Goal: Use online tool/utility: Utilize a website feature to perform a specific function

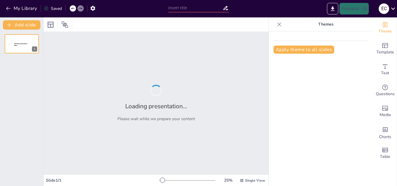
type input "Análisis de las Fases del Ciclo de un Proyecto"
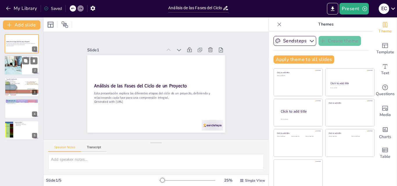
click at [29, 66] on div at bounding box center [21, 66] width 35 height 20
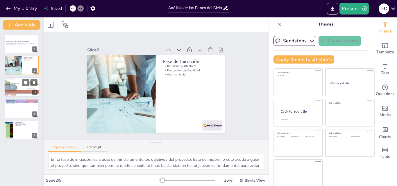
click at [25, 89] on div at bounding box center [22, 87] width 66 height 20
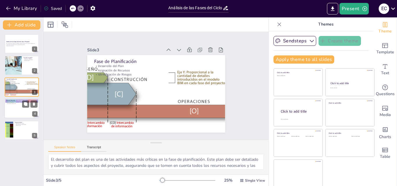
click at [20, 107] on div at bounding box center [21, 109] width 35 height 20
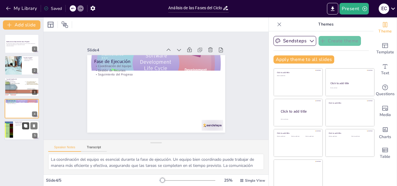
click at [26, 126] on icon at bounding box center [25, 125] width 3 height 3
type textarea "La evaluación del proyecto en la fase de cierre permite analizar si se cumplier…"
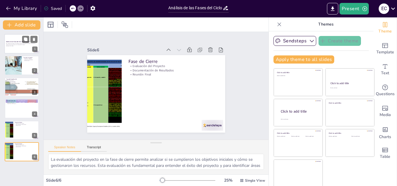
click at [19, 43] on p "Esta presentación explora las diferentes etapas del ciclo de un proyecto, defin…" at bounding box center [21, 44] width 31 height 2
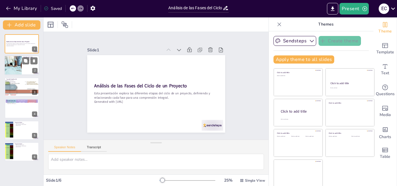
click at [16, 67] on div at bounding box center [13, 66] width 32 height 20
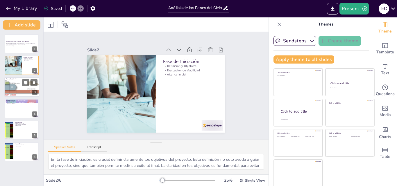
click at [17, 90] on div at bounding box center [22, 87] width 66 height 20
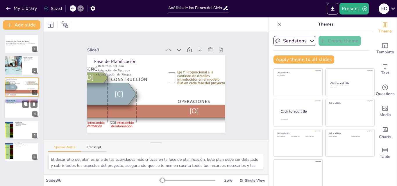
click at [22, 110] on div at bounding box center [21, 109] width 35 height 20
type textarea "La coordinación del equipo es esencial durante la fase de ejecución. Un equipo …"
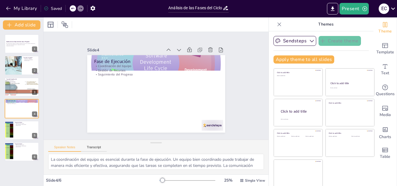
scroll to position [1, 0]
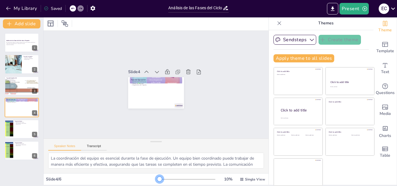
drag, startPoint x: 155, startPoint y: 180, endPoint x: 131, endPoint y: 173, distance: 24.8
click at [131, 173] on div "Slide 1 Análisis de las Fases del Ciclo de un Proyecto Esta presentación explor…" at bounding box center [156, 100] width 225 height 169
click at [169, 179] on div at bounding box center [188, 179] width 56 height 5
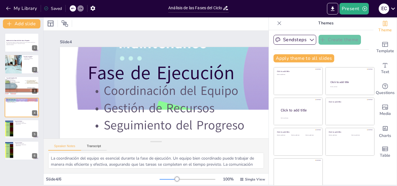
click at [161, 179] on div at bounding box center [168, 179] width 17 height 1
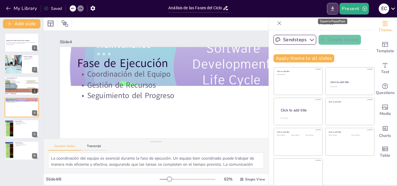
click at [329, 8] on button "Export to PowerPoint" at bounding box center [332, 9] width 11 height 12
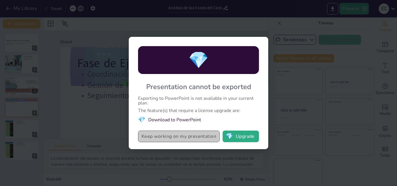
click at [212, 132] on button "Keep working on my presentation" at bounding box center [179, 137] width 82 height 12
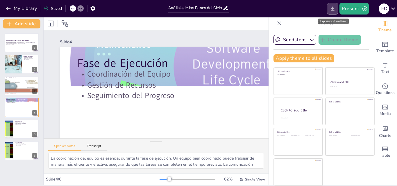
click at [336, 7] on icon "Export to PowerPoint" at bounding box center [333, 9] width 6 height 6
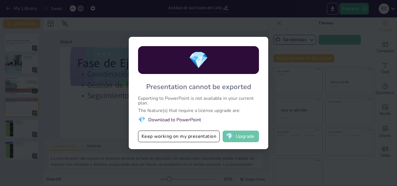
click at [243, 136] on button "💎 Upgrade" at bounding box center [241, 137] width 36 height 12
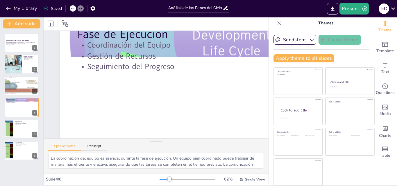
scroll to position [0, 0]
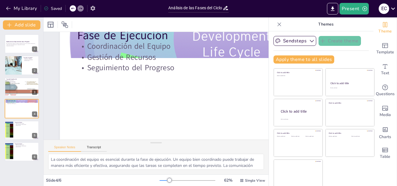
click at [98, 10] on button "button" at bounding box center [93, 8] width 11 height 10
click at [93, 9] on icon "button" at bounding box center [92, 8] width 5 height 5
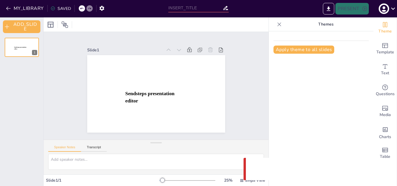
type input "Análisis de las Fases del Ciclo de un Proyecto"
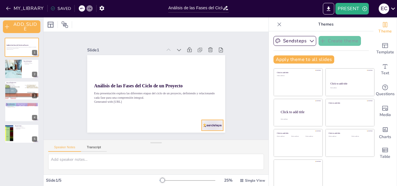
click at [208, 123] on div at bounding box center [213, 125] width 22 height 11
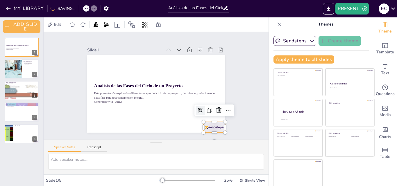
click at [240, 106] on div "Slide 1 Análisis de las Fases del Ciclo de un Proyecto Esta presentación explor…" at bounding box center [156, 86] width 225 height 108
click at [397, 6] on icon at bounding box center [393, 9] width 8 height 8
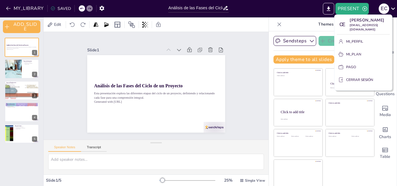
click at [197, 94] on div at bounding box center [198, 93] width 397 height 186
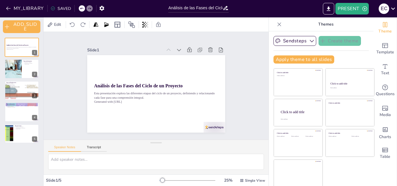
click at [226, 70] on div "Slide 1 Análisis de las Fases del Ciclo de un Proyecto Esta presentación explor…" at bounding box center [156, 86] width 171 height 94
